Goal: Information Seeking & Learning: Learn about a topic

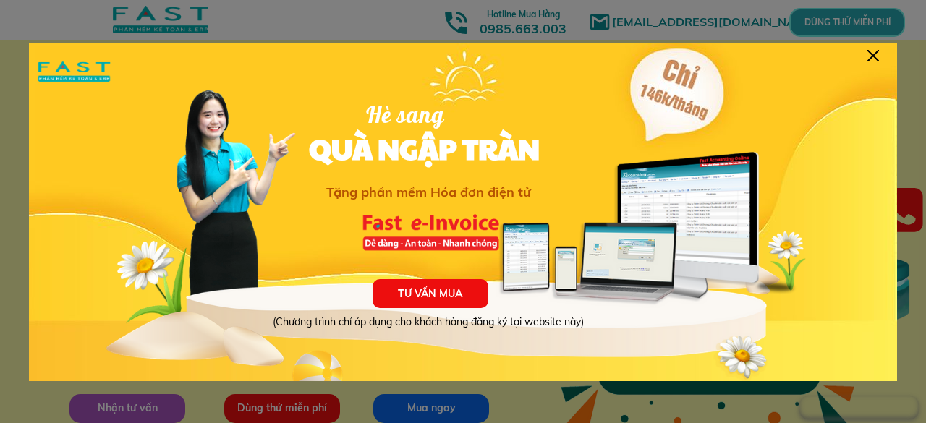
click at [871, 60] on div at bounding box center [874, 56] width 12 height 12
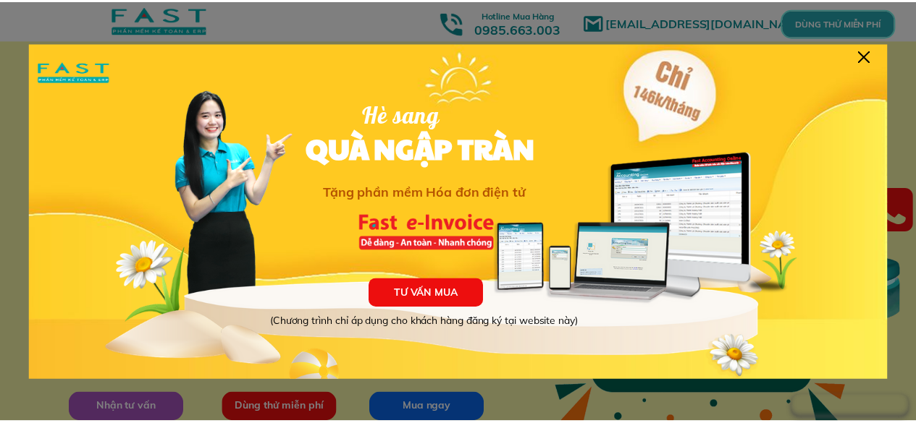
scroll to position [29, 0]
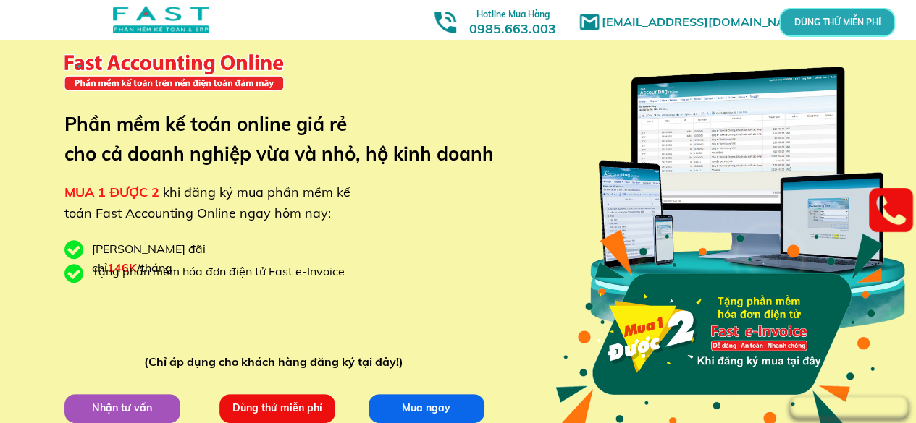
click at [546, 218] on div "marketingfasthn@gmail.com MUA 1 ĐƯỢC 2 khi đăng ký mua phần mềm kế toán Fast Ac…" at bounding box center [458, 244] width 695 height 546
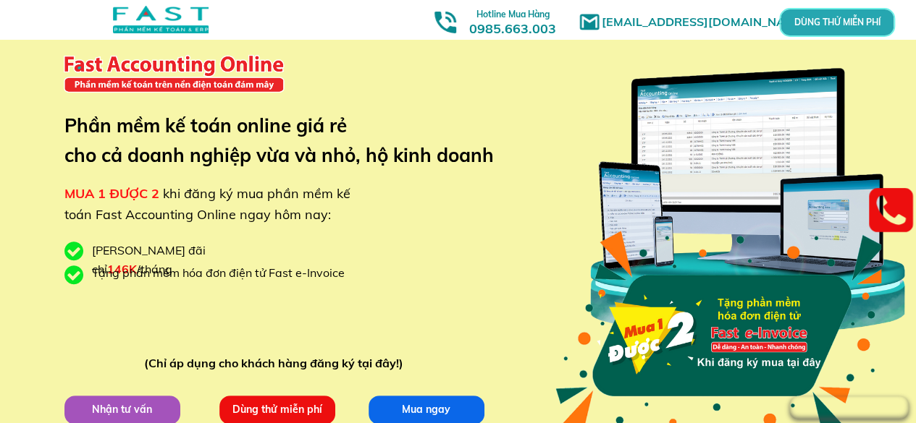
scroll to position [0, 0]
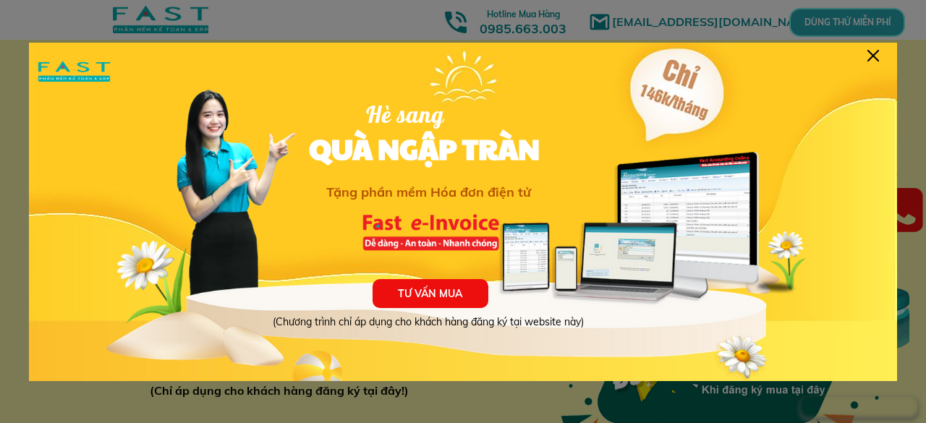
click at [876, 62] on div "TƯ VẤN MUA (Chương trình chỉ áp dụng cho khách hàng đăng ký tại website này) Hè…" at bounding box center [463, 224] width 869 height 362
click at [872, 56] on div at bounding box center [874, 56] width 12 height 12
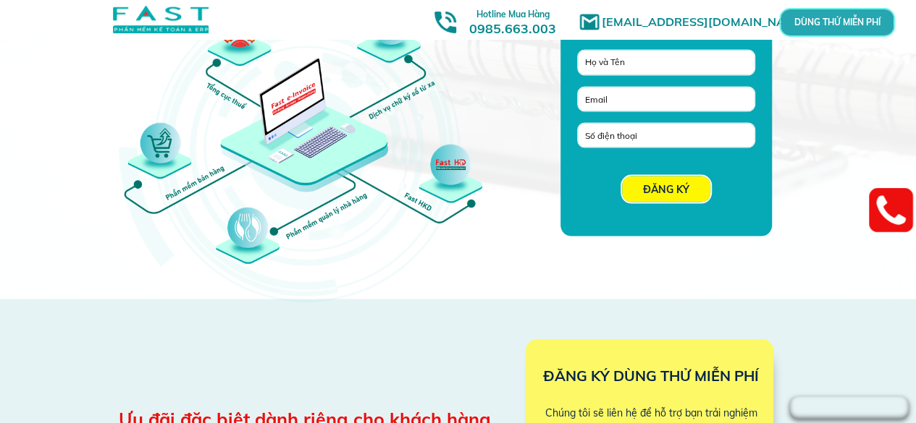
scroll to position [1303, 0]
